Goal: Transaction & Acquisition: Purchase product/service

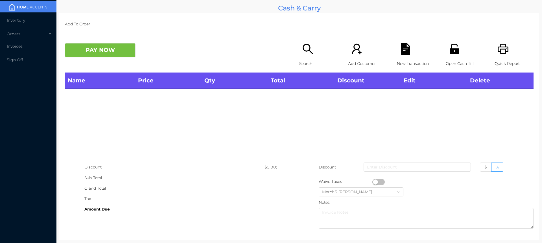
scroll to position [10, 0]
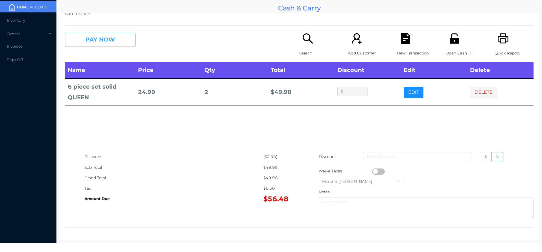
click at [123, 41] on button "PAY NOW" at bounding box center [100, 40] width 71 height 14
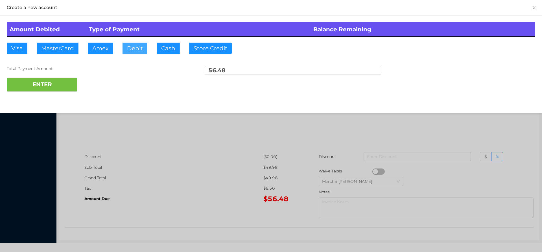
click at [141, 52] on button "Debit" at bounding box center [135, 48] width 25 height 11
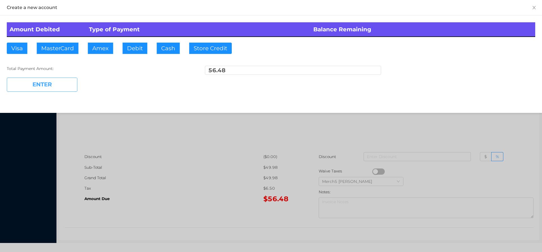
click at [66, 82] on button "ENTER" at bounding box center [42, 85] width 71 height 14
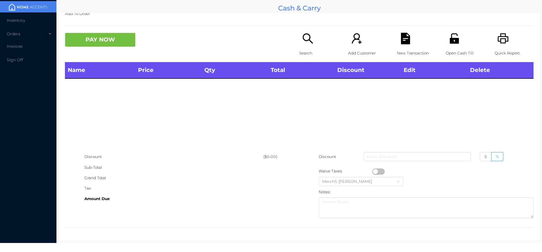
click at [303, 44] on icon "icon: search" at bounding box center [308, 39] width 12 height 12
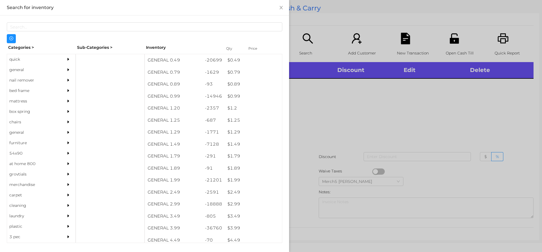
click at [394, 117] on div at bounding box center [271, 126] width 542 height 252
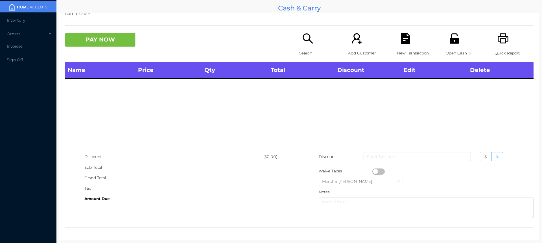
click at [313, 38] on div "Search" at bounding box center [318, 47] width 39 height 29
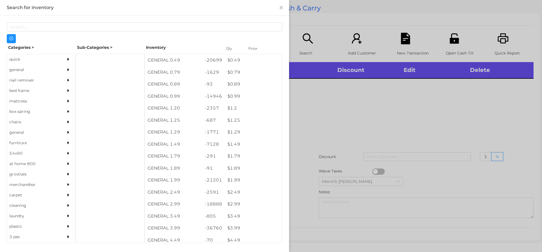
click at [53, 64] on div "quick" at bounding box center [32, 59] width 51 height 10
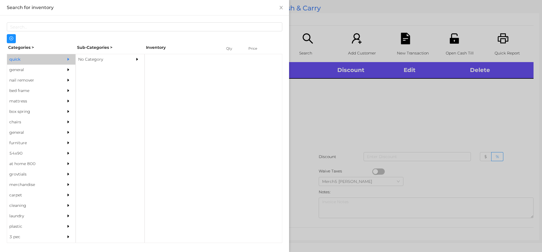
click at [115, 59] on div "No Category" at bounding box center [101, 59] width 51 height 10
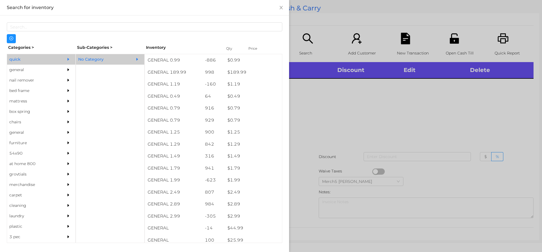
click at [57, 70] on div "general" at bounding box center [41, 70] width 68 height 10
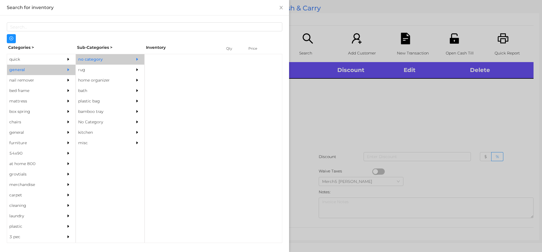
click at [126, 56] on div "no category" at bounding box center [101, 59] width 51 height 10
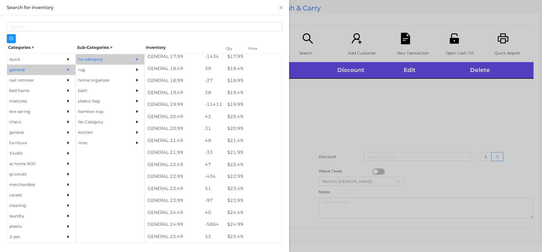
scroll to position [565, 0]
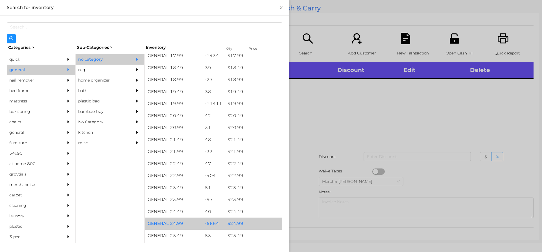
click at [248, 223] on div "$ 24.99" at bounding box center [253, 224] width 57 height 12
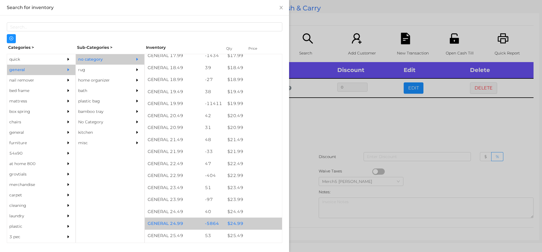
click at [335, 132] on div at bounding box center [271, 126] width 542 height 252
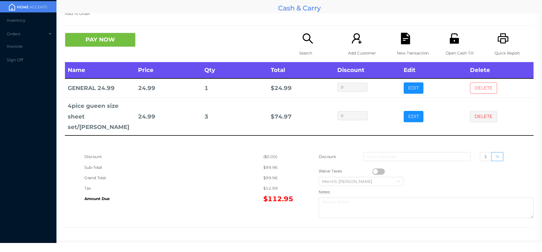
click at [481, 88] on button "DELETE" at bounding box center [483, 87] width 27 height 11
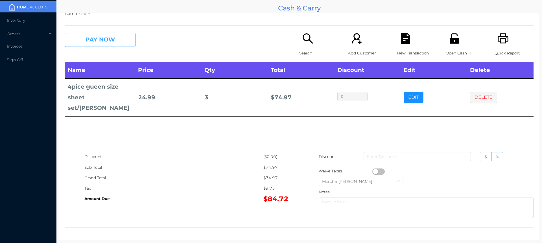
click at [119, 41] on button "PAY NOW" at bounding box center [100, 40] width 71 height 14
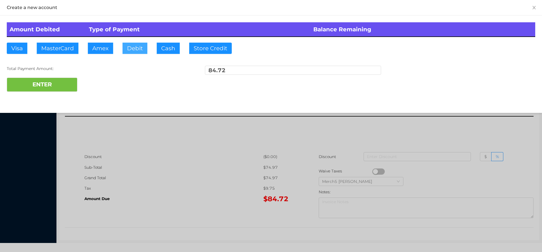
click at [141, 49] on button "Debit" at bounding box center [135, 48] width 25 height 11
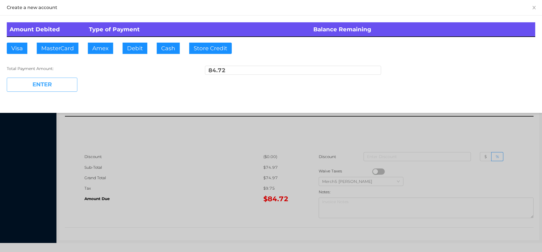
click at [68, 84] on button "ENTER" at bounding box center [42, 85] width 71 height 14
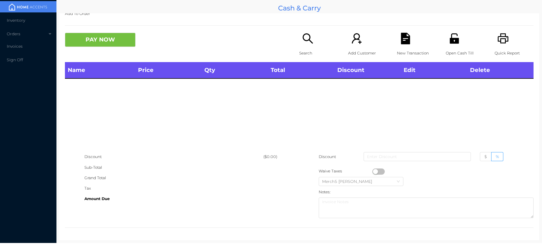
click at [315, 42] on div "Search" at bounding box center [318, 47] width 39 height 29
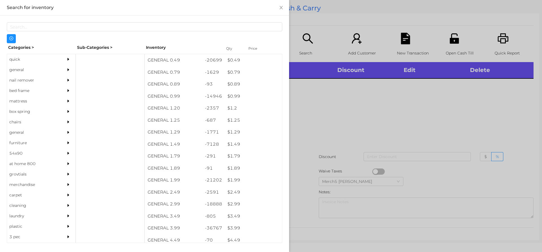
click at [60, 68] on div "general" at bounding box center [41, 70] width 68 height 10
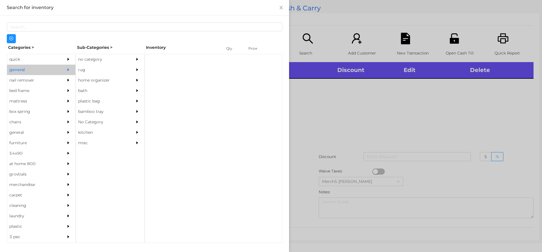
click at [115, 62] on div "no category" at bounding box center [101, 59] width 51 height 10
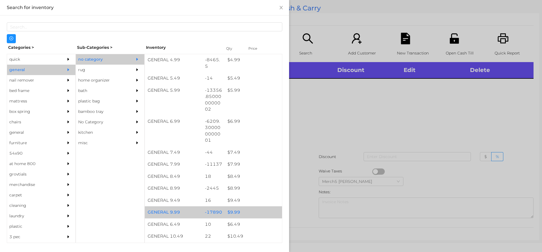
scroll to position [282, 0]
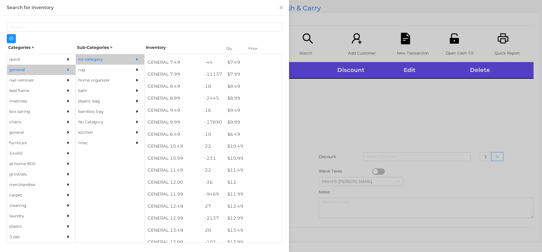
click at [365, 117] on div at bounding box center [271, 126] width 542 height 252
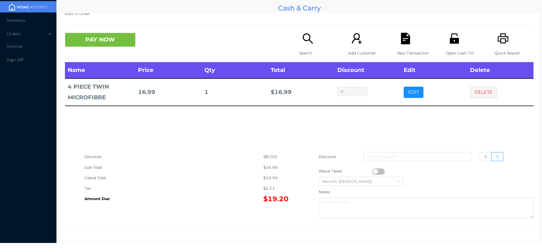
click at [123, 41] on button "PAY NOW" at bounding box center [100, 40] width 71 height 14
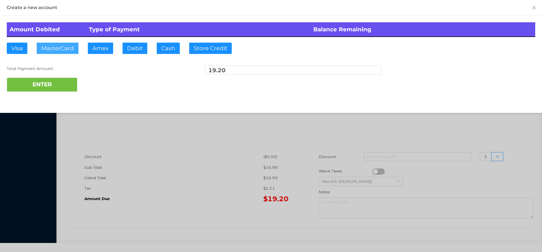
click at [72, 48] on button "MasterCard" at bounding box center [58, 48] width 42 height 11
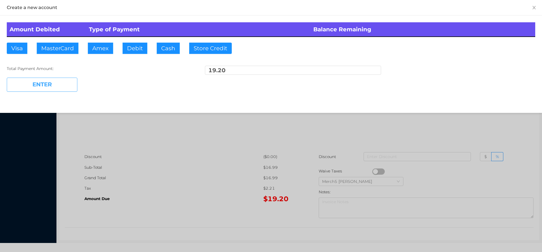
click at [70, 87] on button "ENTER" at bounding box center [42, 85] width 71 height 14
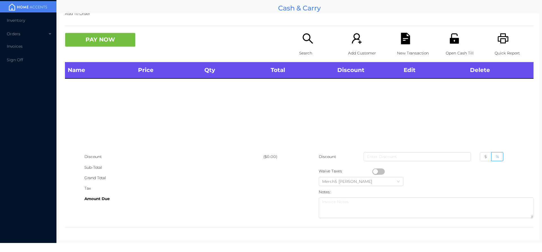
click at [499, 44] on icon "icon: printer" at bounding box center [503, 39] width 12 height 12
click at [313, 42] on div "Search" at bounding box center [318, 47] width 39 height 29
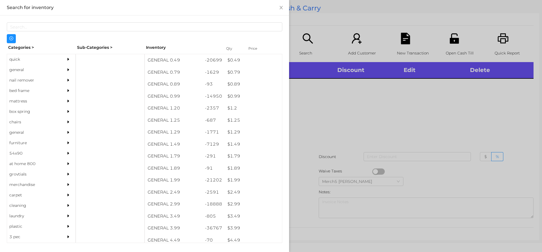
click at [411, 107] on div at bounding box center [271, 126] width 542 height 252
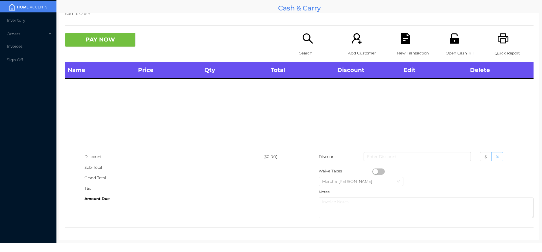
click at [309, 43] on icon "icon: search" at bounding box center [308, 39] width 12 height 12
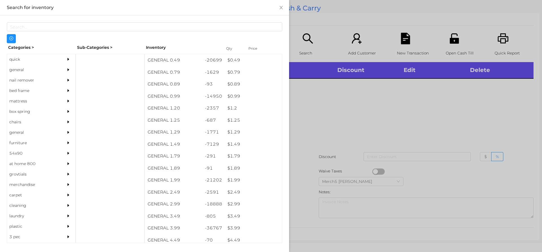
click at [64, 69] on div at bounding box center [69, 70] width 11 height 10
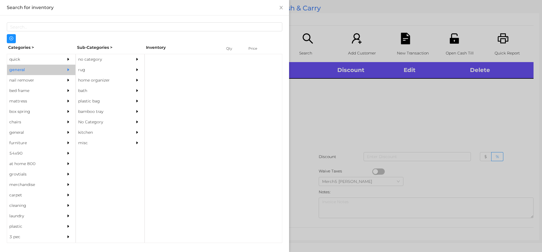
click at [113, 61] on div "no category" at bounding box center [101, 59] width 51 height 10
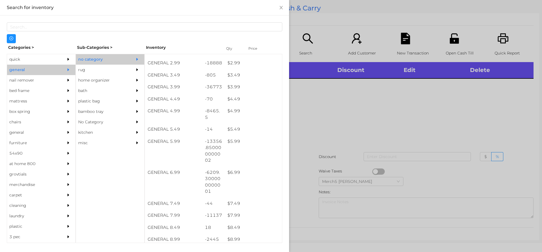
scroll to position [254, 0]
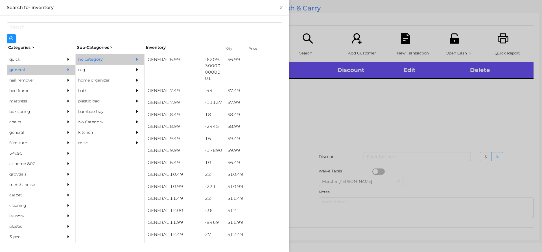
click at [356, 127] on div at bounding box center [271, 126] width 542 height 252
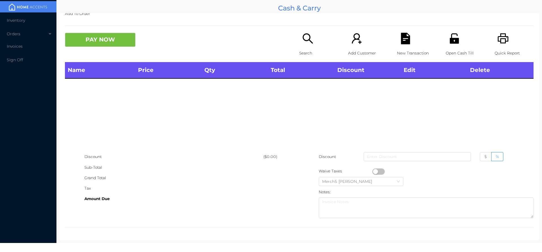
click at [306, 49] on p "Search" at bounding box center [318, 53] width 39 height 10
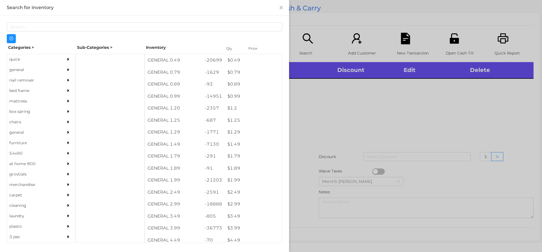
click at [455, 146] on div at bounding box center [271, 126] width 542 height 252
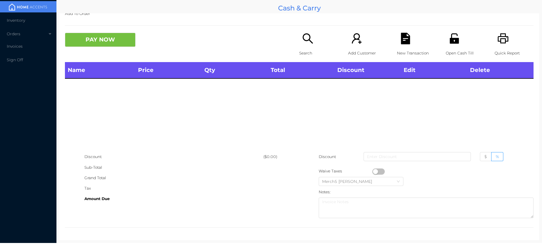
click at [450, 42] on icon "icon: unlock" at bounding box center [454, 38] width 9 height 10
click at [313, 36] on div "Search" at bounding box center [318, 47] width 39 height 29
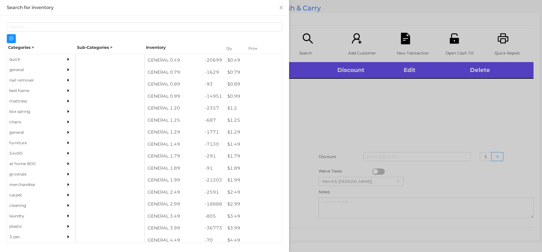
click at [64, 68] on div at bounding box center [69, 70] width 11 height 10
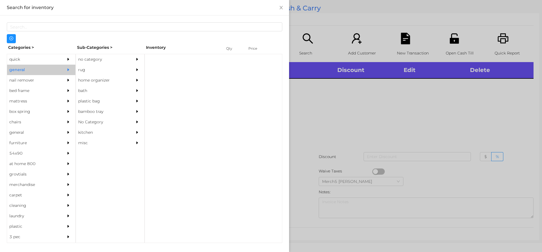
click at [112, 58] on div "no category" at bounding box center [101, 59] width 51 height 10
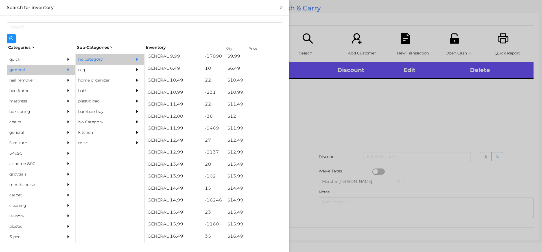
scroll to position [361, 0]
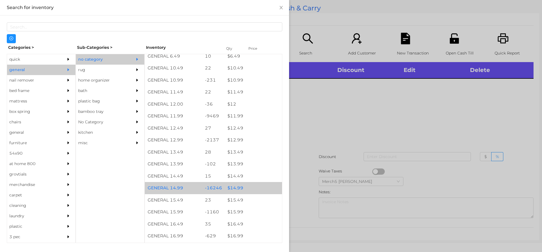
click at [250, 189] on div "$ 14.99" at bounding box center [253, 188] width 57 height 12
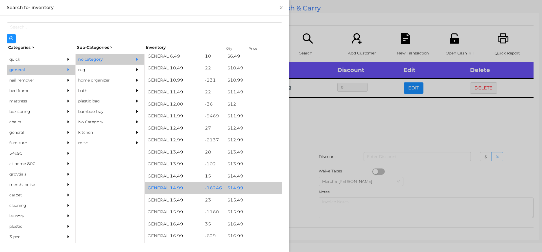
click at [258, 188] on div "$ 14.99" at bounding box center [253, 188] width 57 height 12
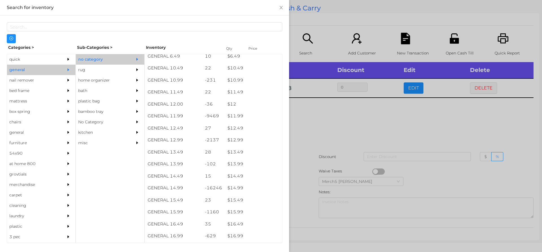
click at [358, 128] on div at bounding box center [271, 126] width 542 height 252
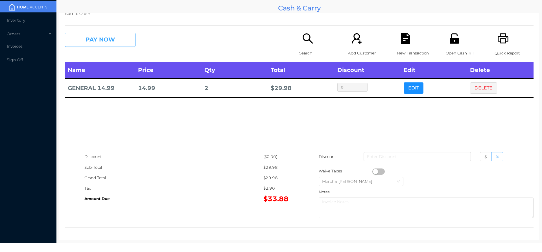
click at [130, 41] on button "PAY NOW" at bounding box center [100, 40] width 71 height 14
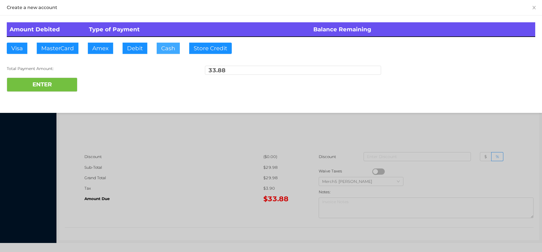
click at [170, 48] on button "Cash" at bounding box center [168, 48] width 23 height 11
type input "100"
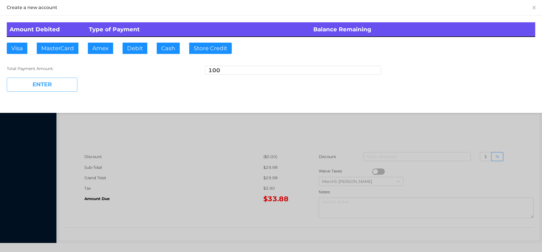
click at [70, 86] on button "ENTER" at bounding box center [42, 85] width 71 height 14
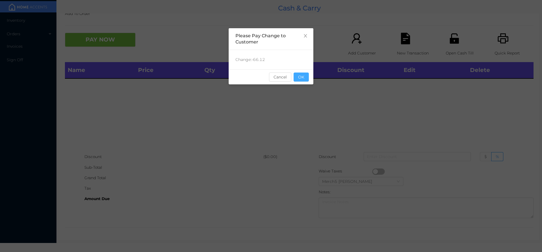
click at [306, 75] on button "OK" at bounding box center [301, 77] width 15 height 9
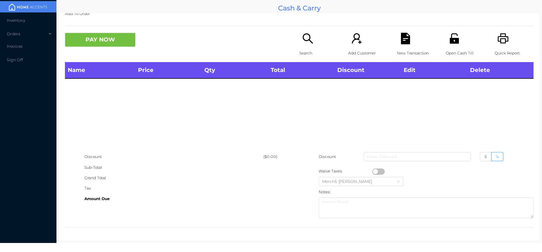
click at [498, 42] on icon "icon: printer" at bounding box center [503, 38] width 11 height 10
click at [455, 42] on icon "icon: unlock" at bounding box center [454, 38] width 9 height 10
click at [502, 44] on icon "icon: printer" at bounding box center [503, 39] width 12 height 12
